Goal: Use online tool/utility: Use online tool/utility

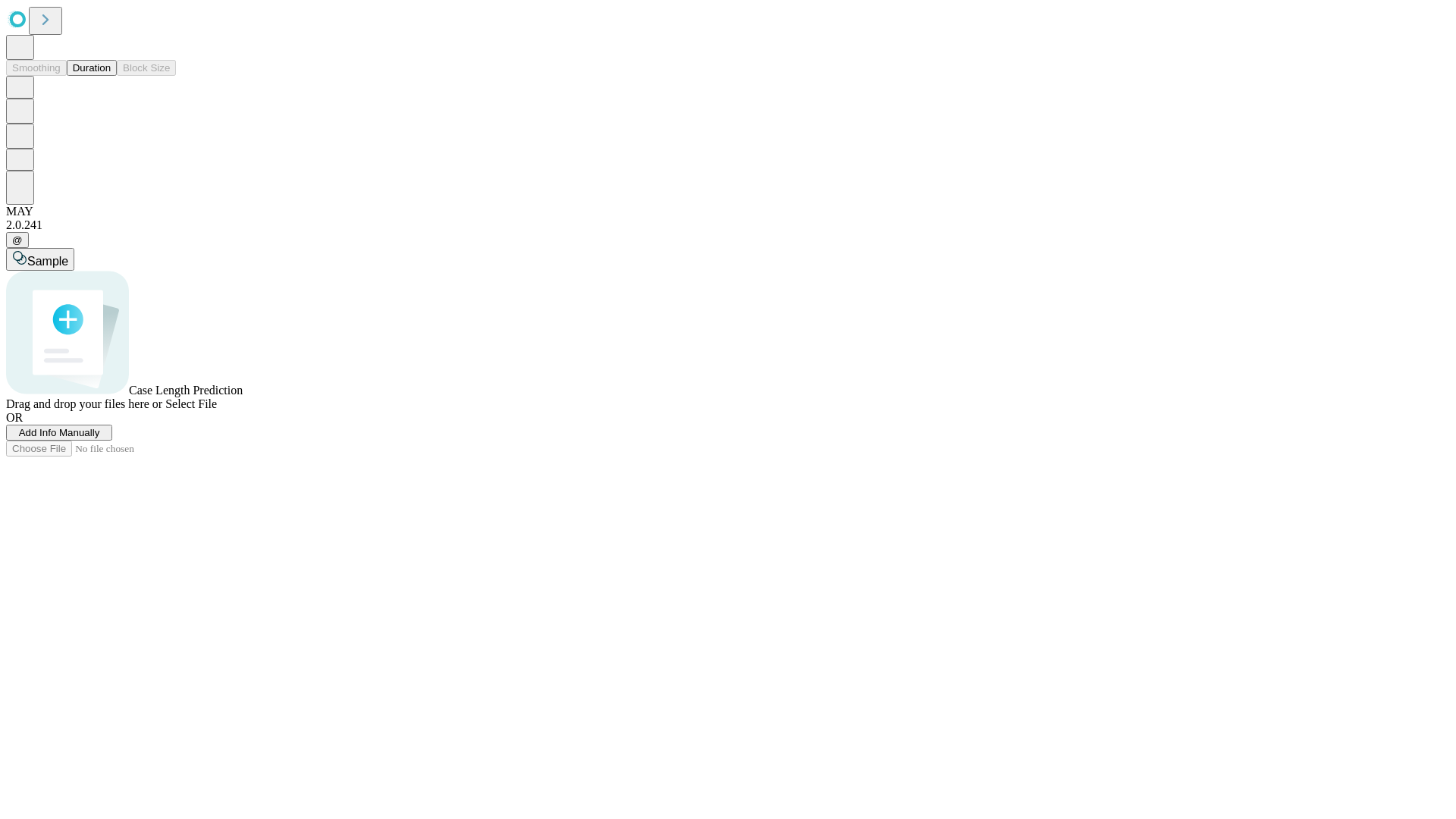
click at [111, 76] on button "Duration" at bounding box center [91, 68] width 50 height 16
click at [68, 255] on span "Sample" at bounding box center [48, 261] width 41 height 13
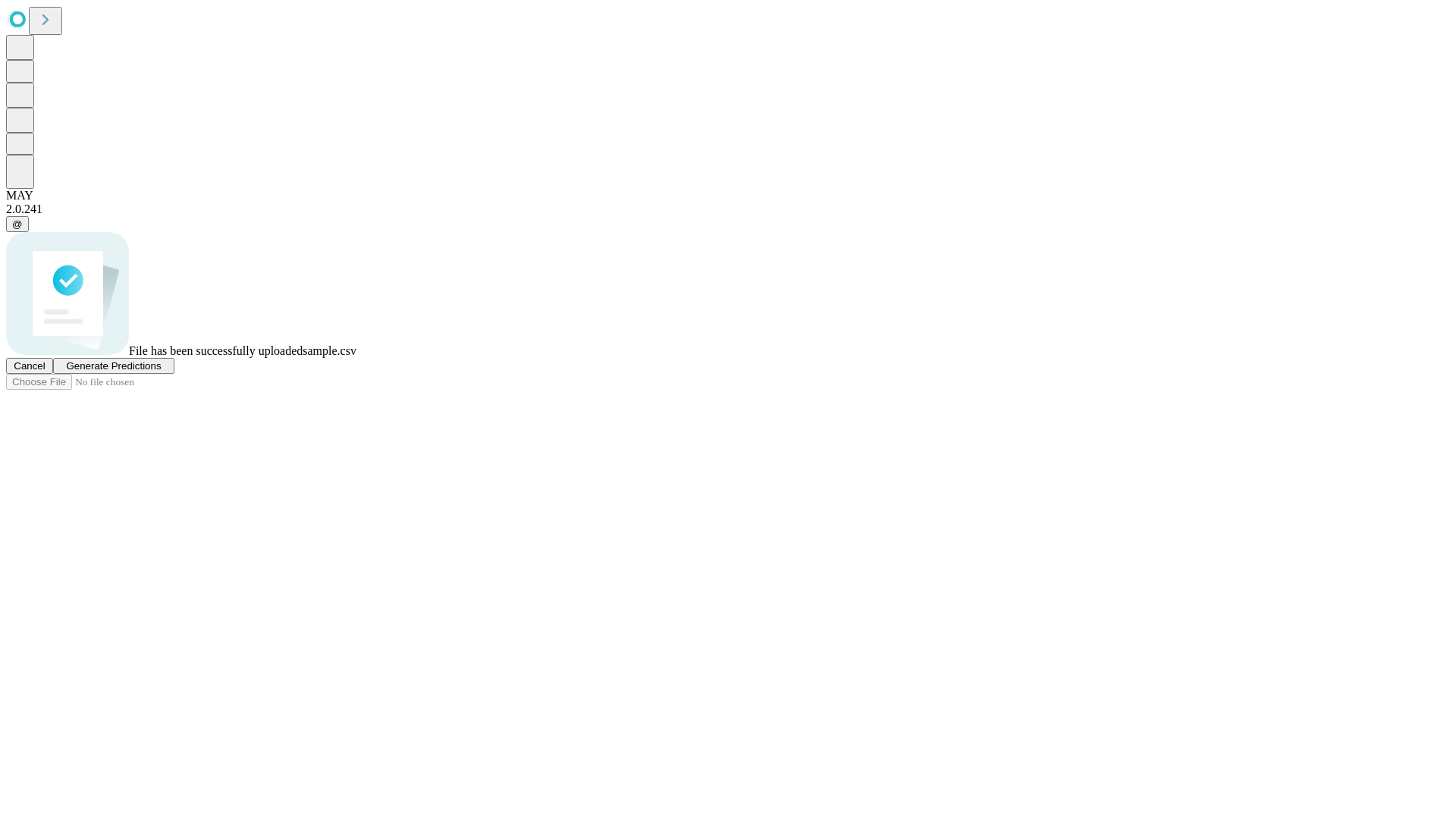
click at [160, 372] on span "Generate Predictions" at bounding box center [113, 366] width 95 height 11
